Goal: Task Accomplishment & Management: Complete application form

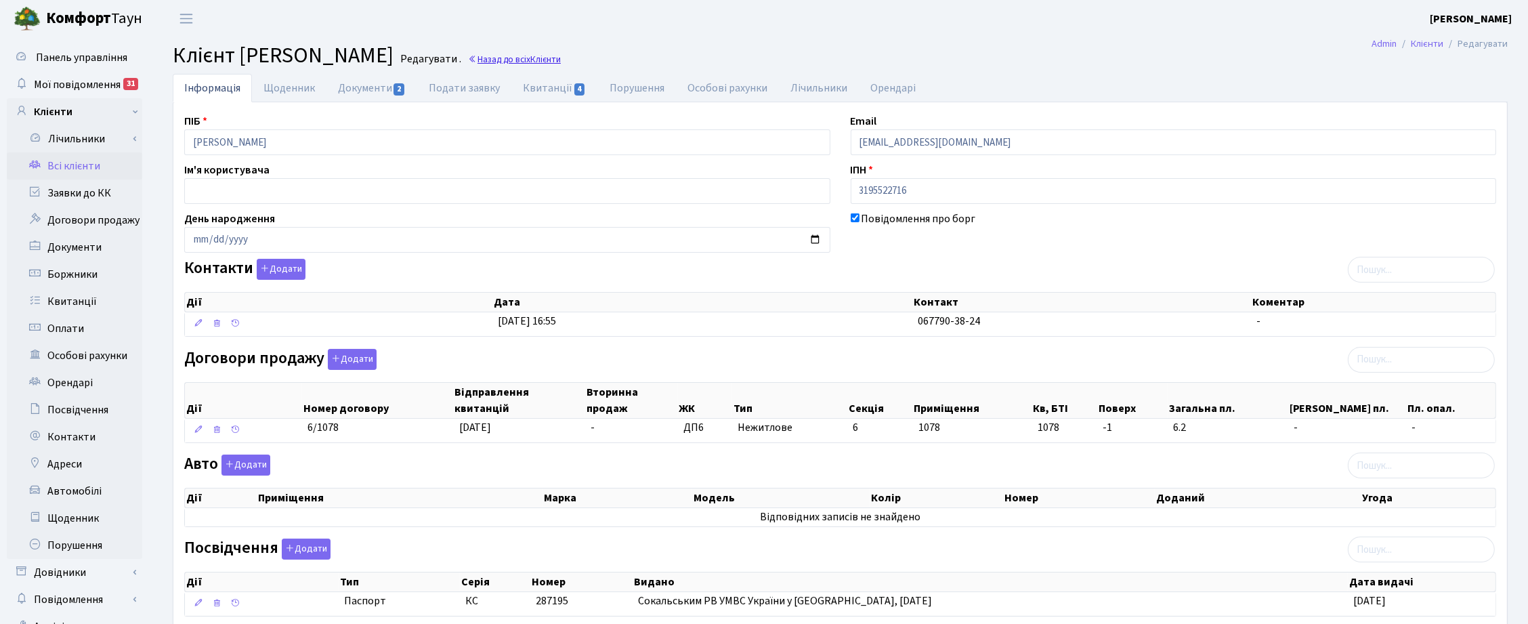
click at [561, 60] on link "Назад до всіх Клієнти" at bounding box center [514, 59] width 93 height 13
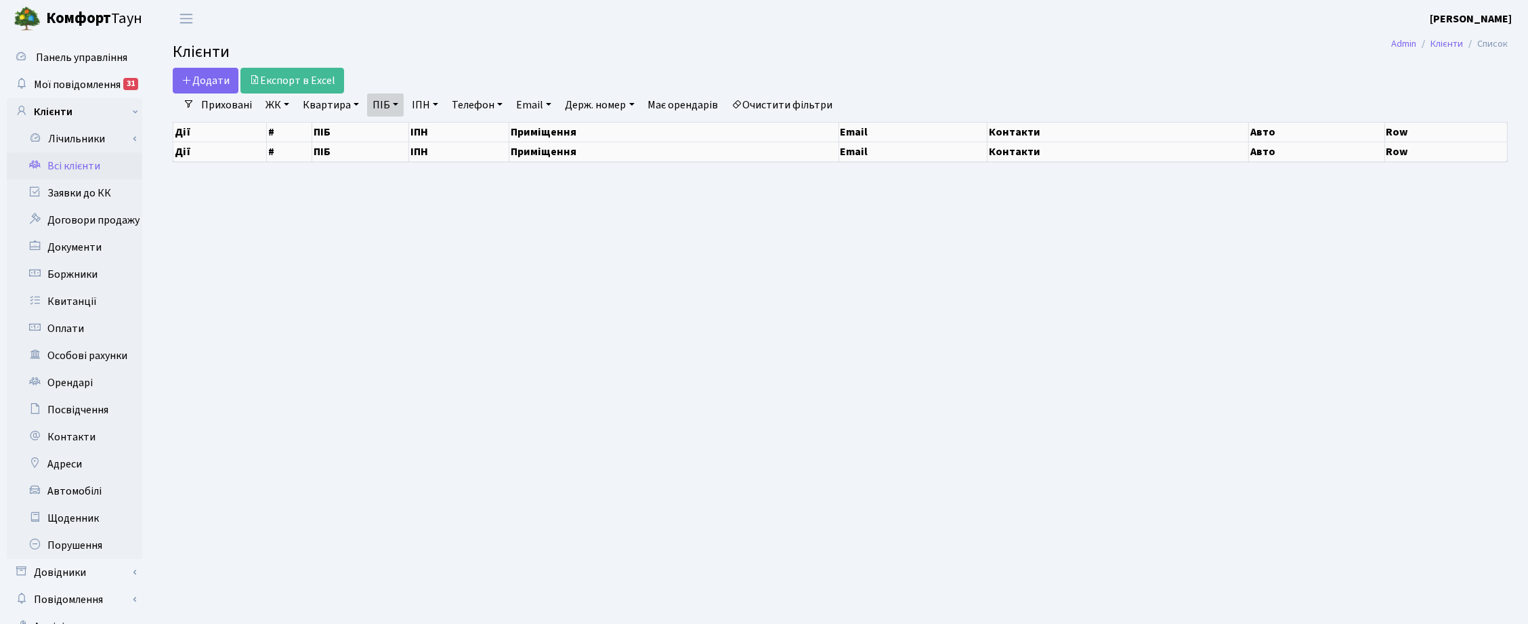
select select "25"
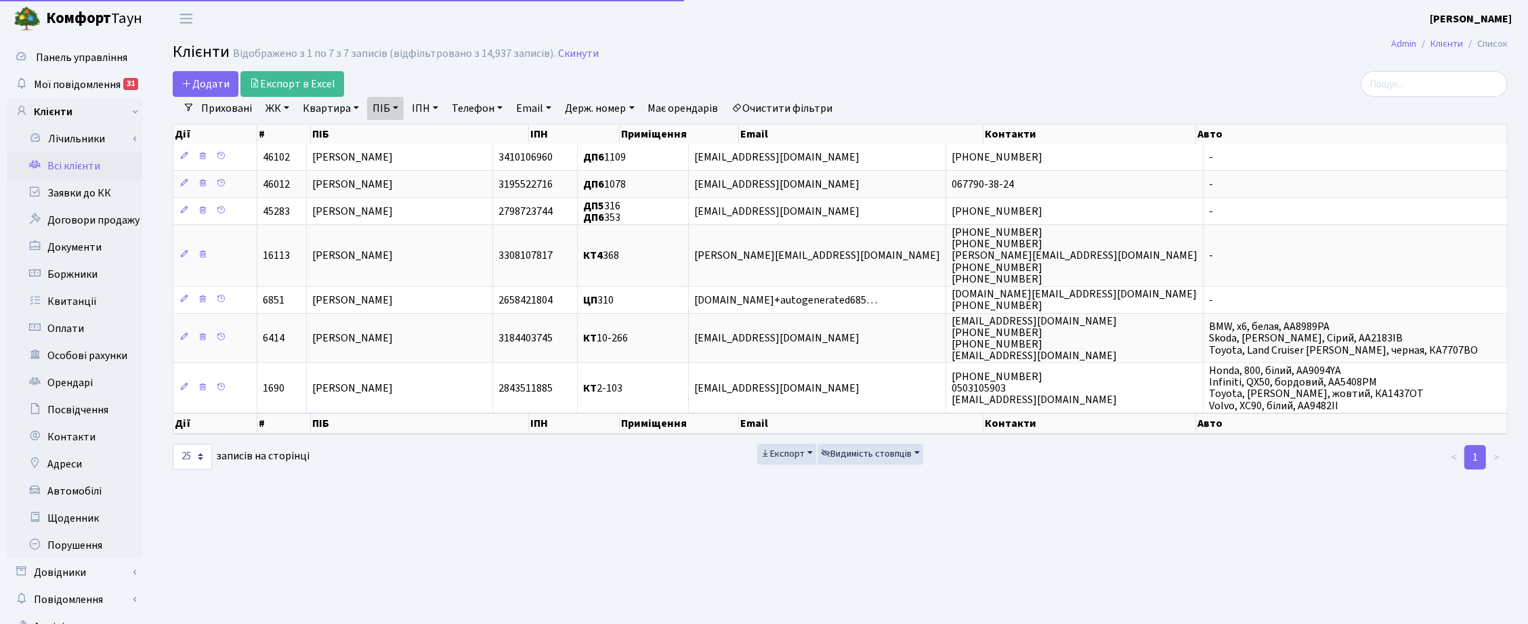
click at [395, 105] on link "ПІБ" at bounding box center [385, 108] width 37 height 23
drag, startPoint x: 458, startPoint y: 136, endPoint x: 358, endPoint y: 117, distance: 102.0
click at [457, 136] on icon at bounding box center [460, 134] width 11 height 11
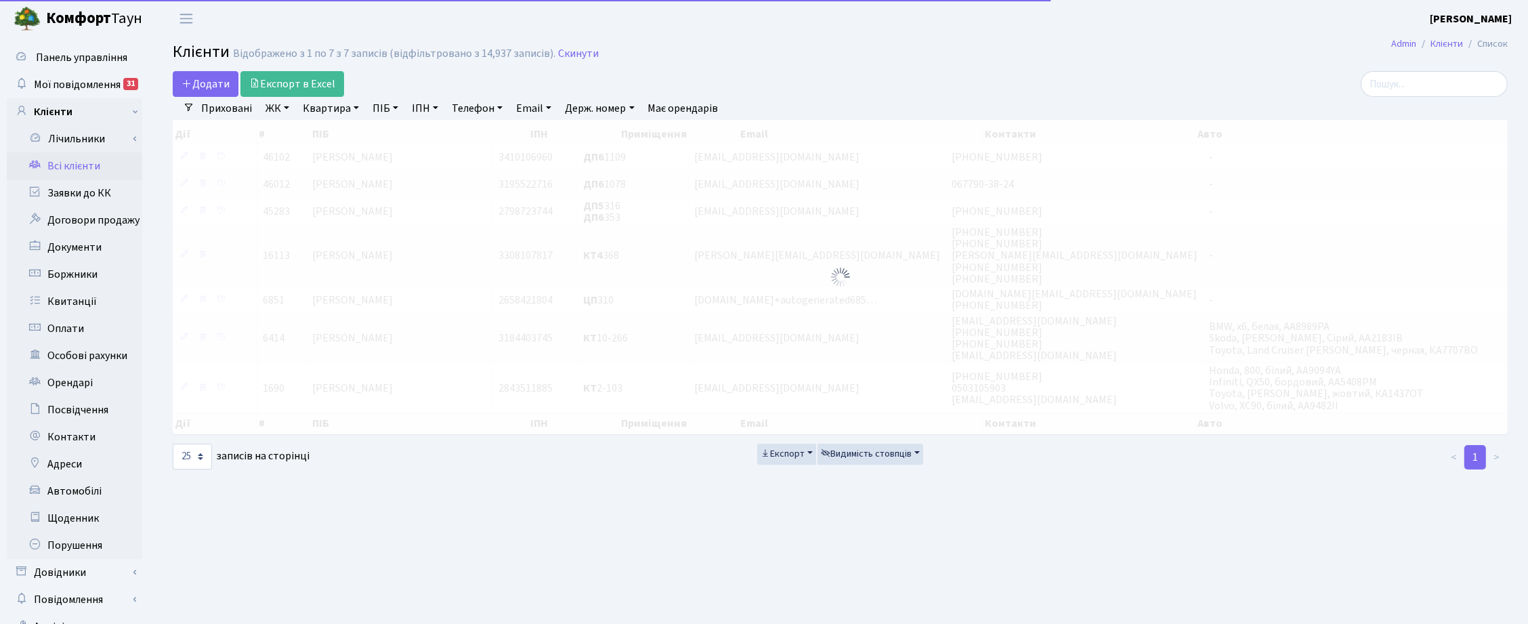
click at [343, 107] on link "Квартира" at bounding box center [330, 108] width 67 height 23
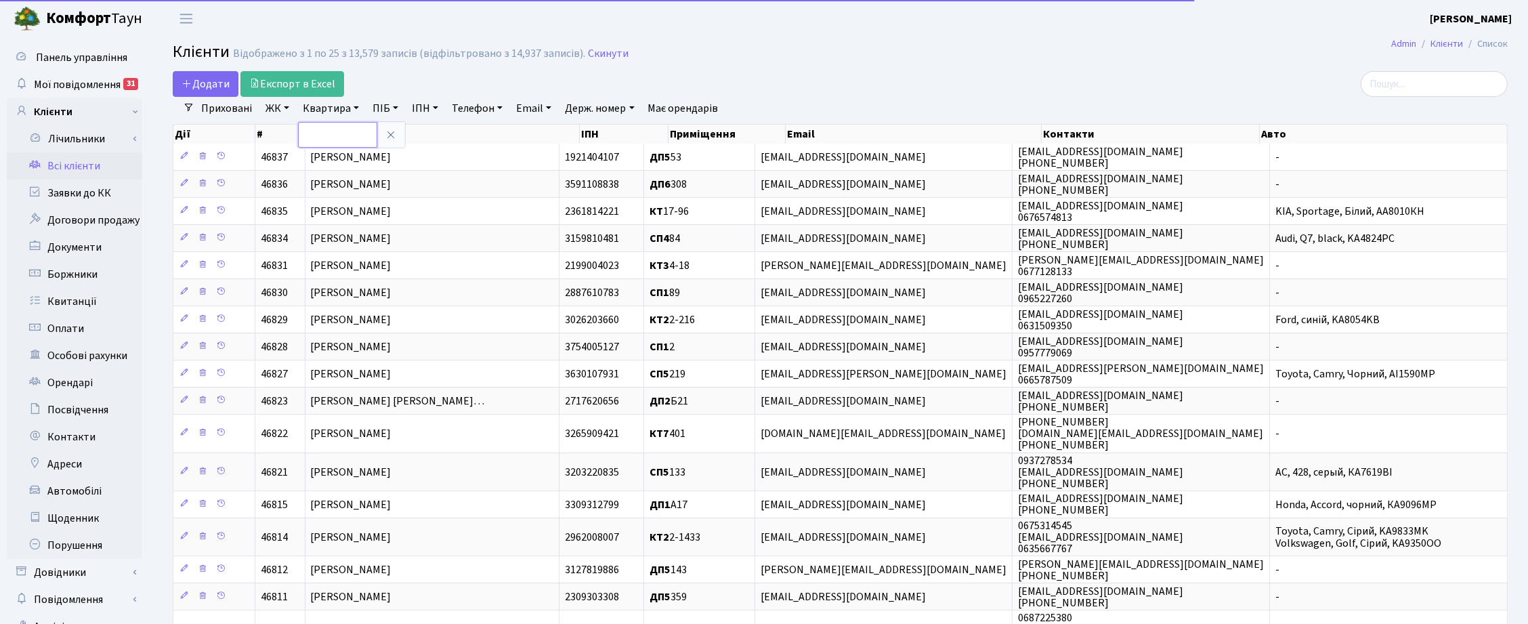
click at [340, 129] on input "text" at bounding box center [337, 135] width 79 height 26
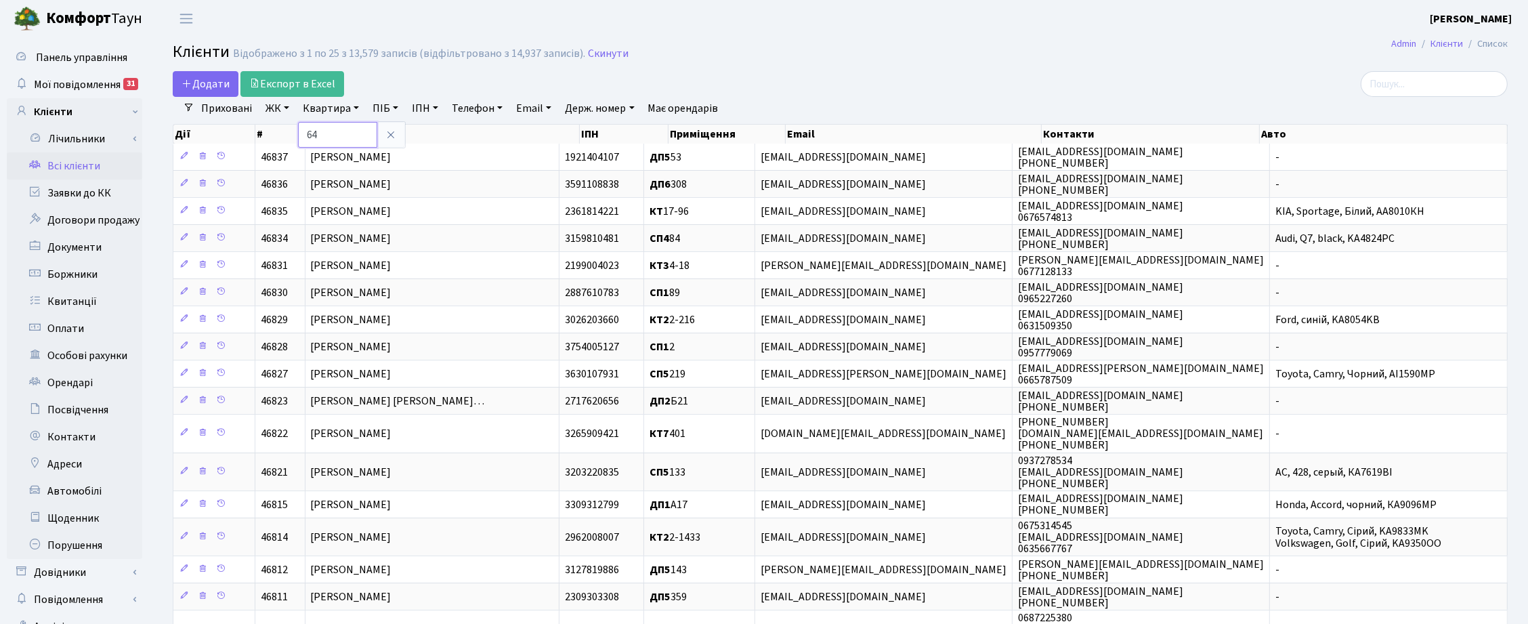
type input "64"
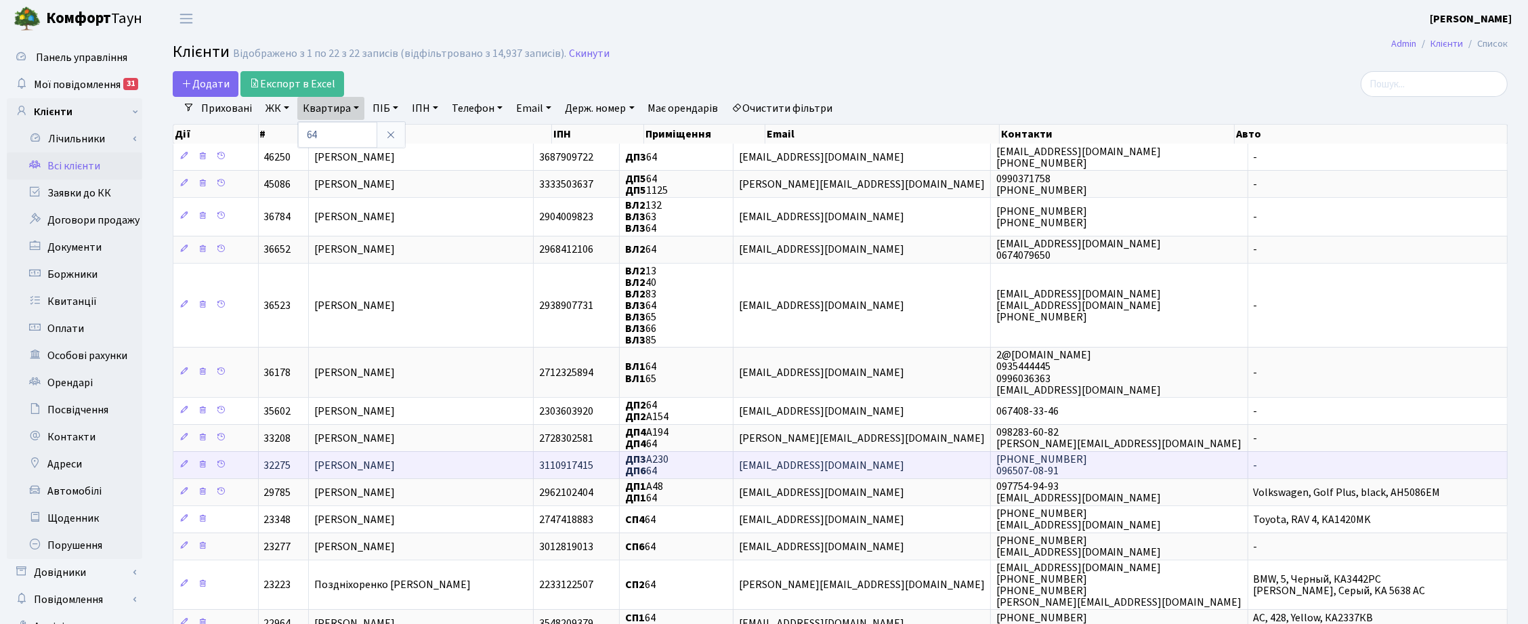
click at [376, 464] on span "[PERSON_NAME]" at bounding box center [354, 465] width 81 height 15
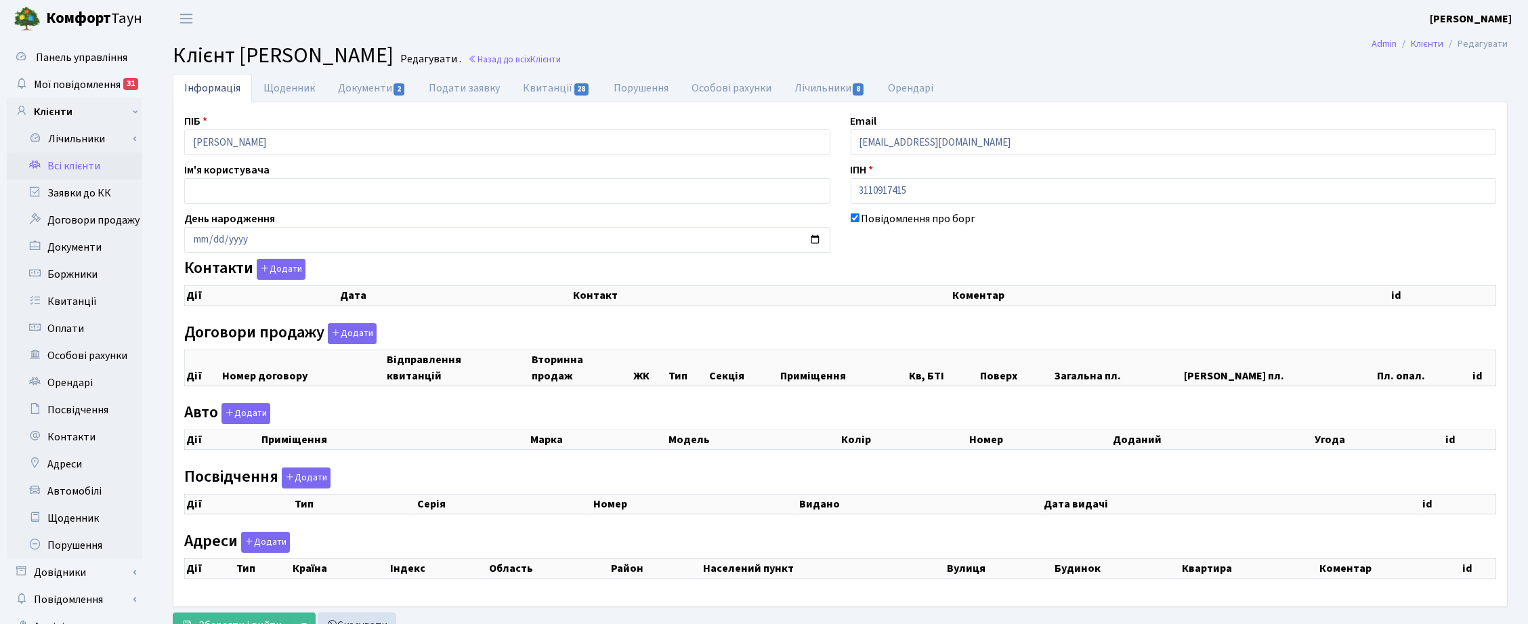
checkbox input "true"
select select "25"
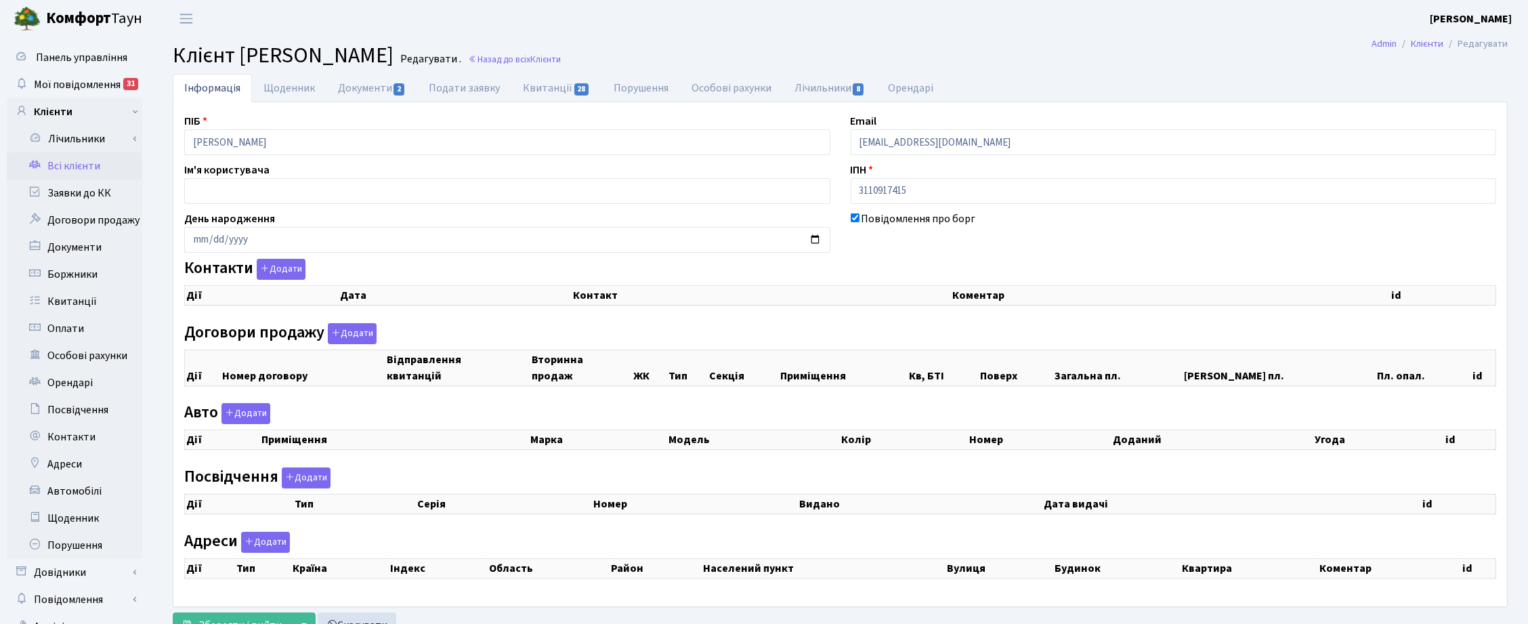
select select "25"
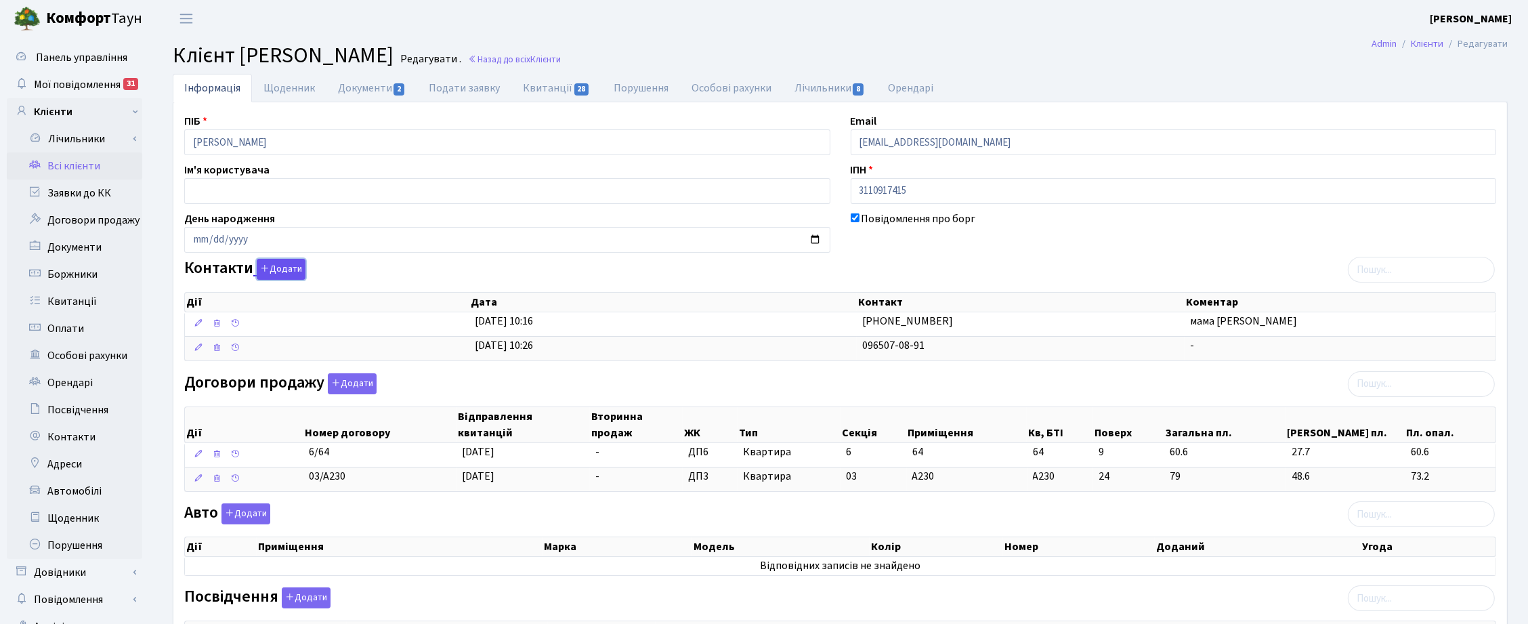
click at [284, 265] on button "Додати" at bounding box center [281, 269] width 49 height 21
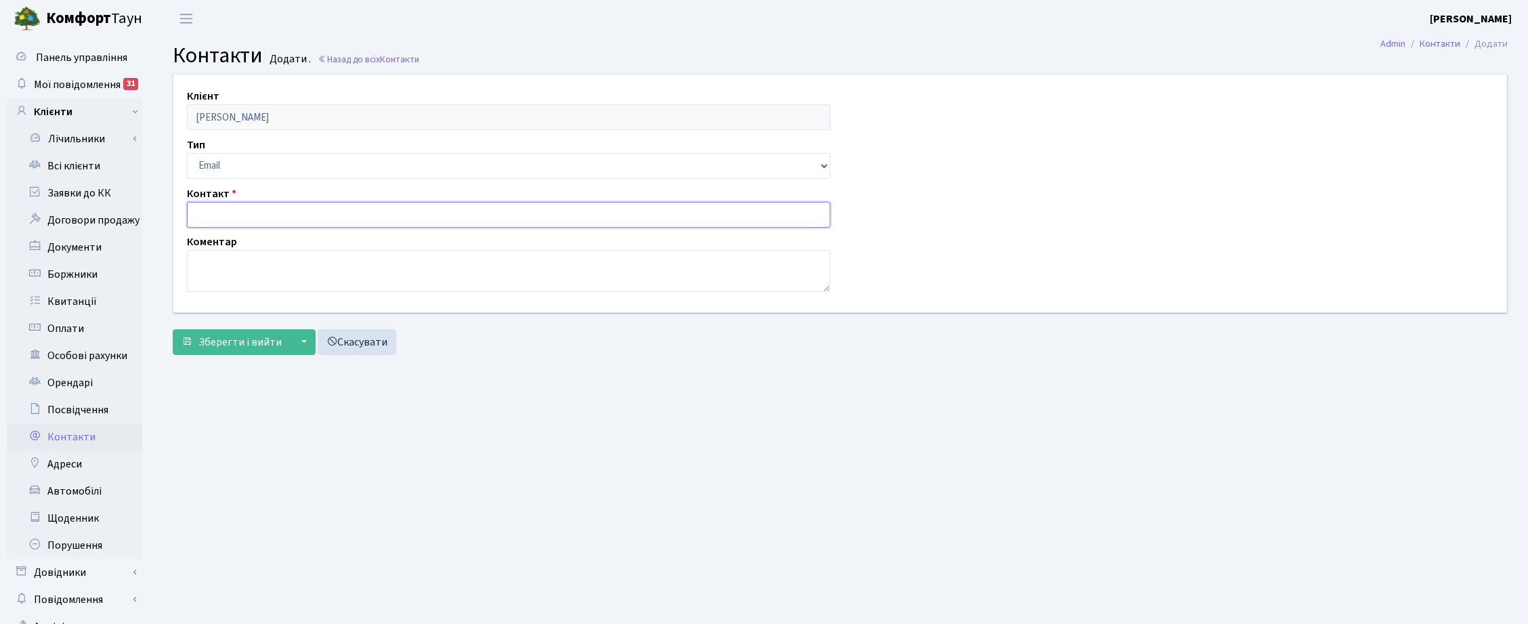
click at [209, 207] on input "text" at bounding box center [508, 215] width 643 height 26
click at [241, 213] on input "kamorda@ykr.net" at bounding box center [508, 215] width 643 height 26
type input "kamorda@ukr.net"
click at [228, 258] on textarea at bounding box center [508, 271] width 643 height 42
type textarea "v"
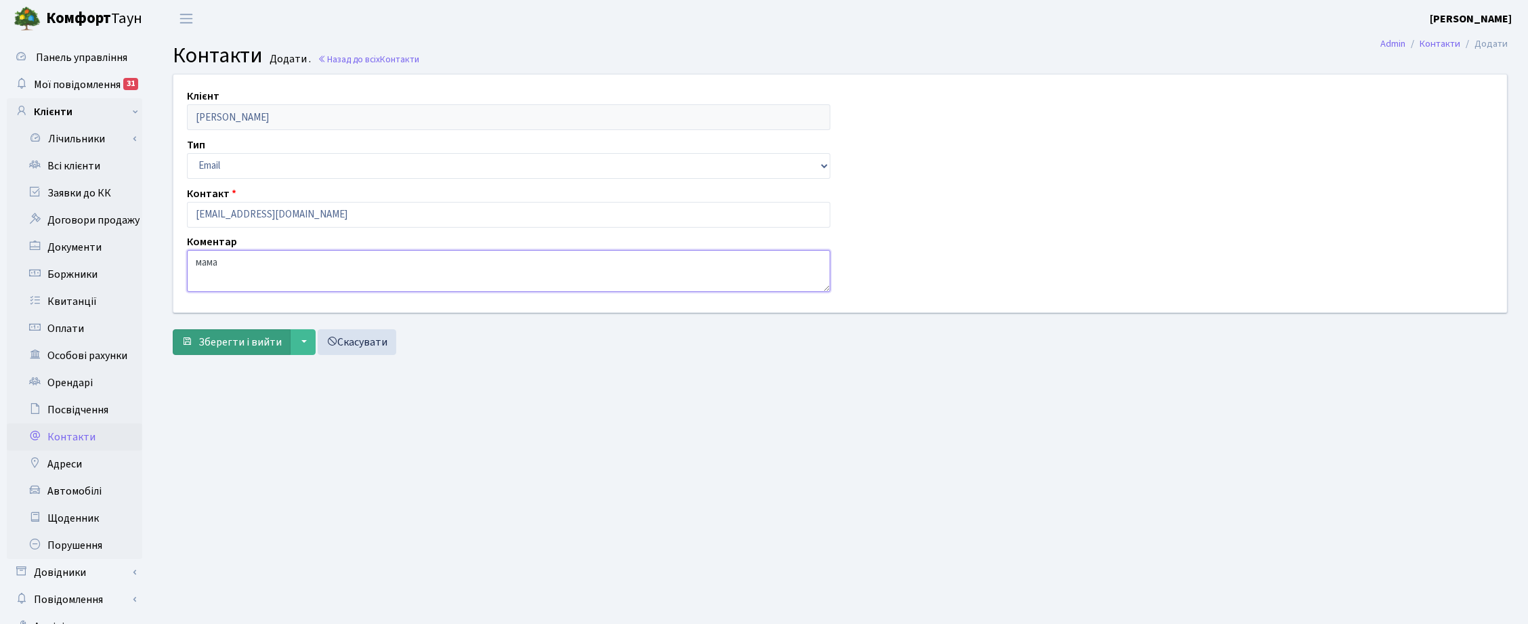
type textarea "мама"
click at [251, 339] on span "Зберегти і вийти" at bounding box center [239, 341] width 83 height 15
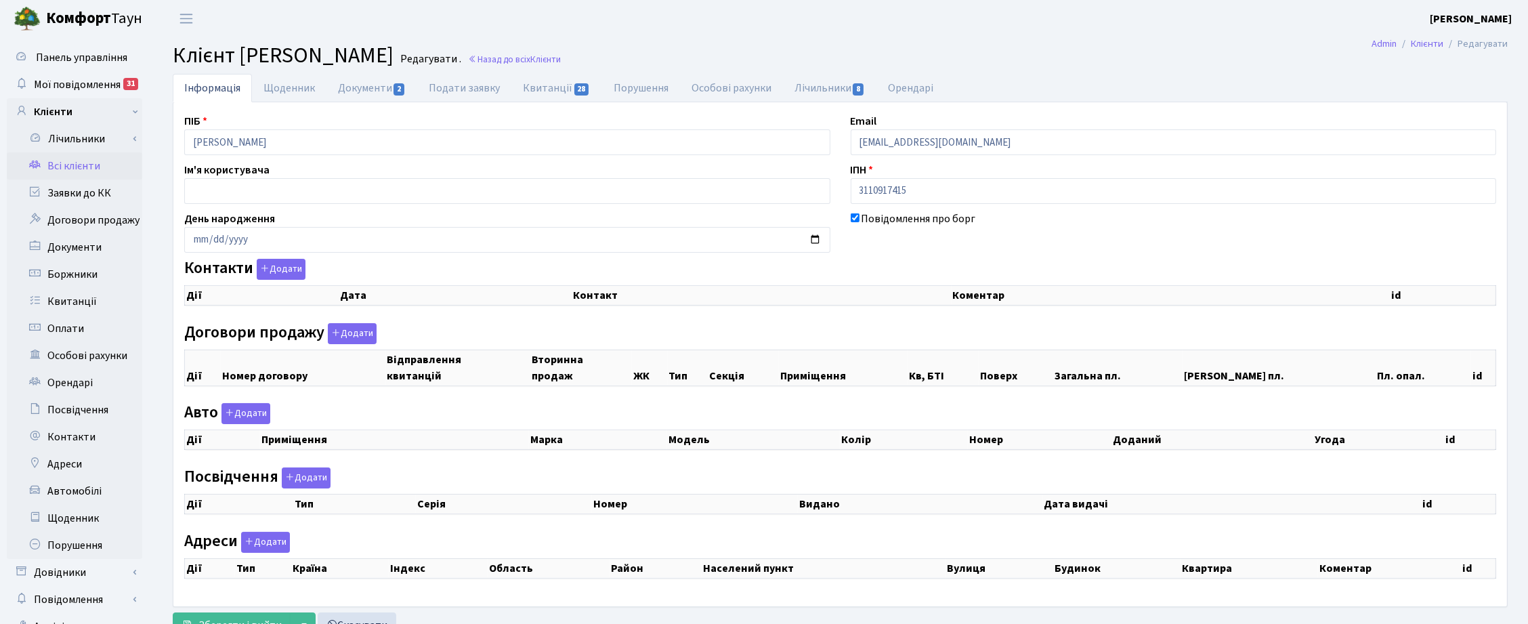
select select "25"
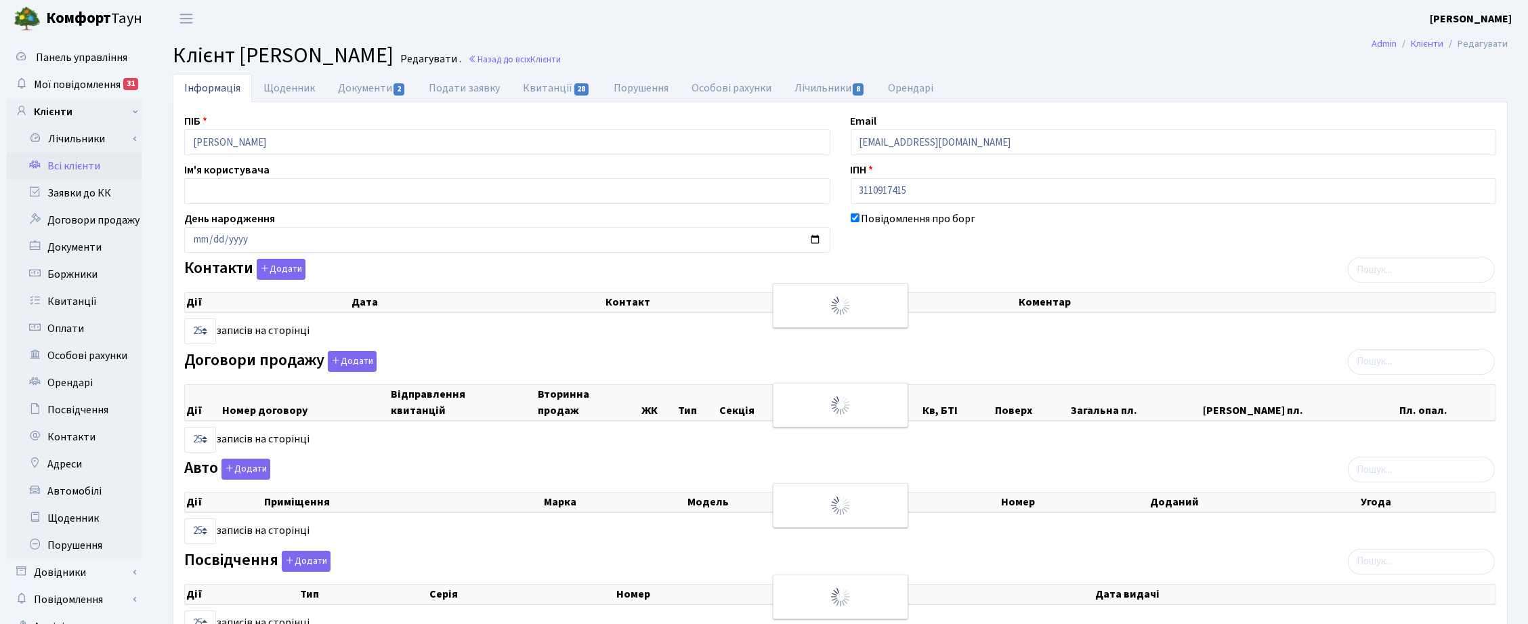
checkbox input "true"
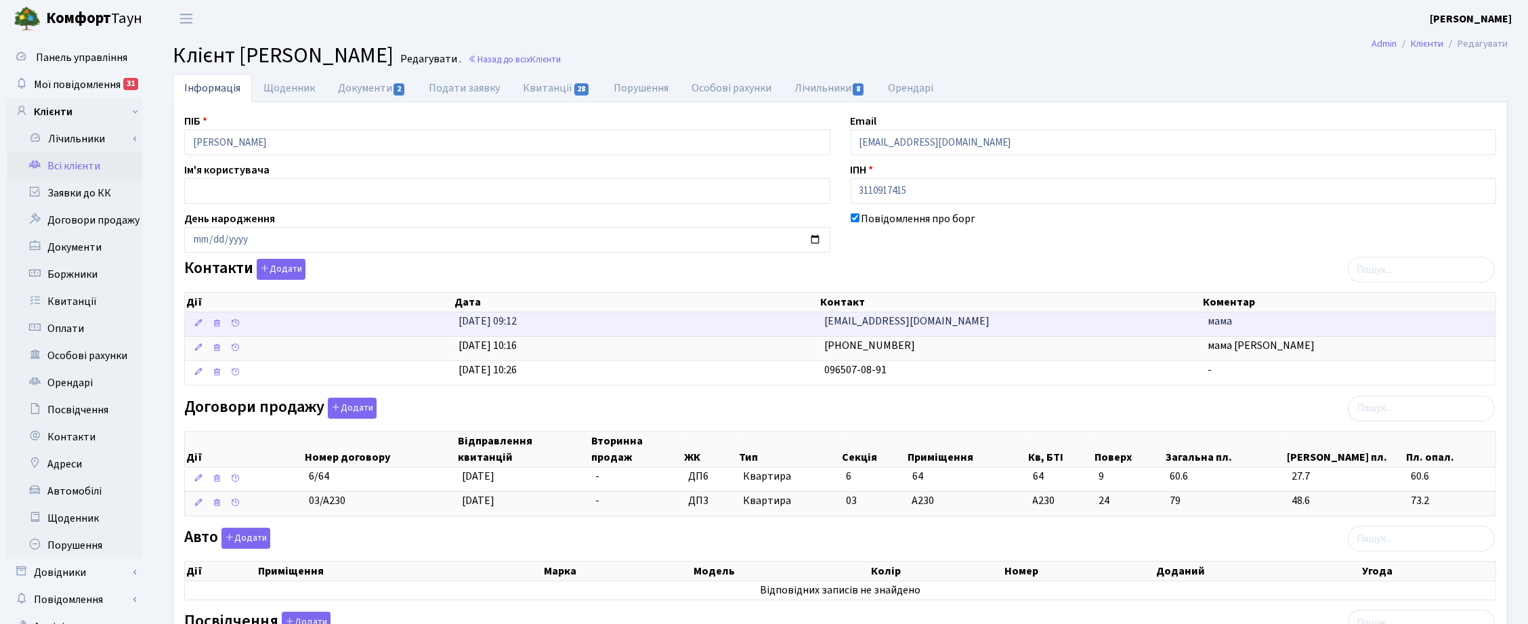
click at [855, 325] on span "[EMAIL_ADDRESS][DOMAIN_NAME]" at bounding box center [906, 320] width 165 height 15
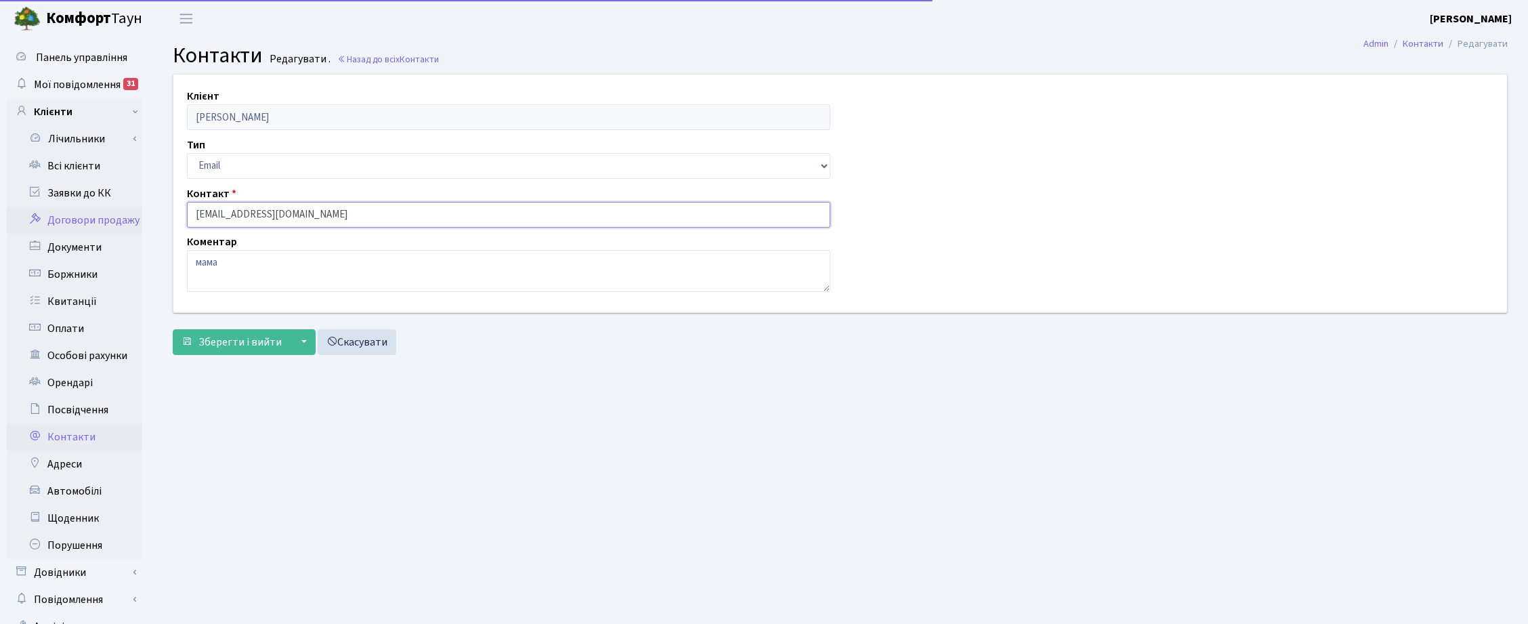
drag, startPoint x: 204, startPoint y: 213, endPoint x: 106, endPoint y: 184, distance: 102.4
click at [134, 209] on div "Панель управління Мої повідомлення 31 Клієнти Лічильники" at bounding box center [764, 341] width 1528 height 609
